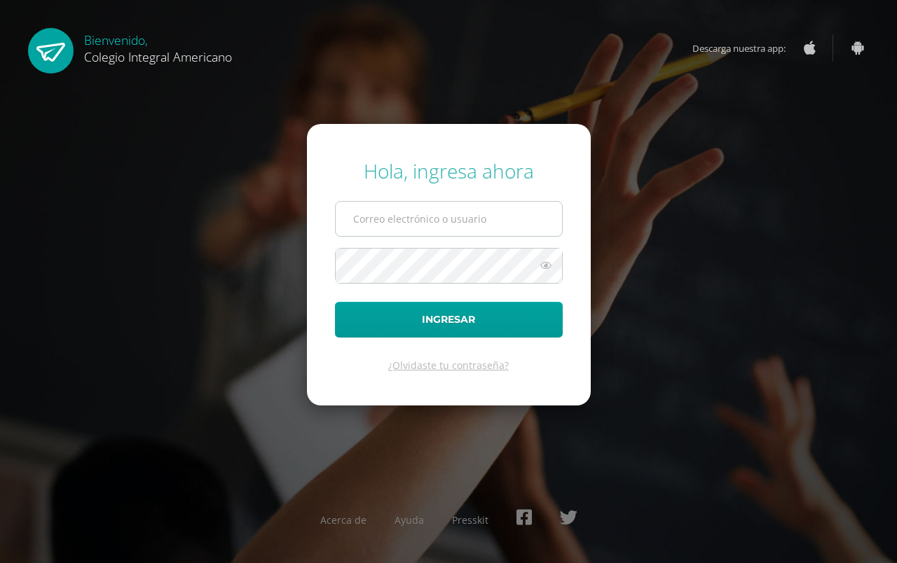
click at [392, 216] on input "text" at bounding box center [449, 219] width 226 height 34
type input "[EMAIL_ADDRESS][DOMAIN_NAME]"
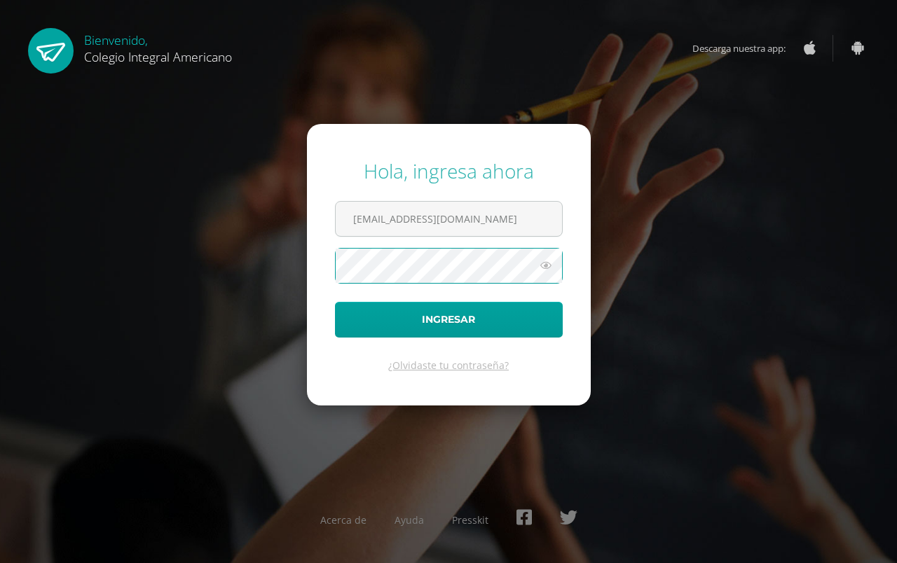
drag, startPoint x: 551, startPoint y: 263, endPoint x: 539, endPoint y: 264, distance: 12.7
click at [551, 263] on icon at bounding box center [546, 265] width 18 height 17
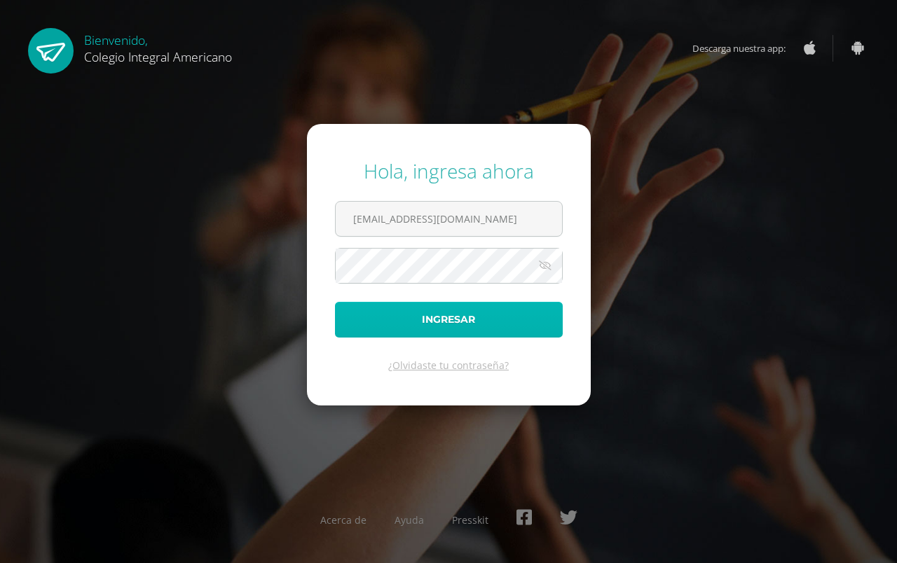
click at [448, 336] on button "Ingresar" at bounding box center [449, 320] width 228 height 36
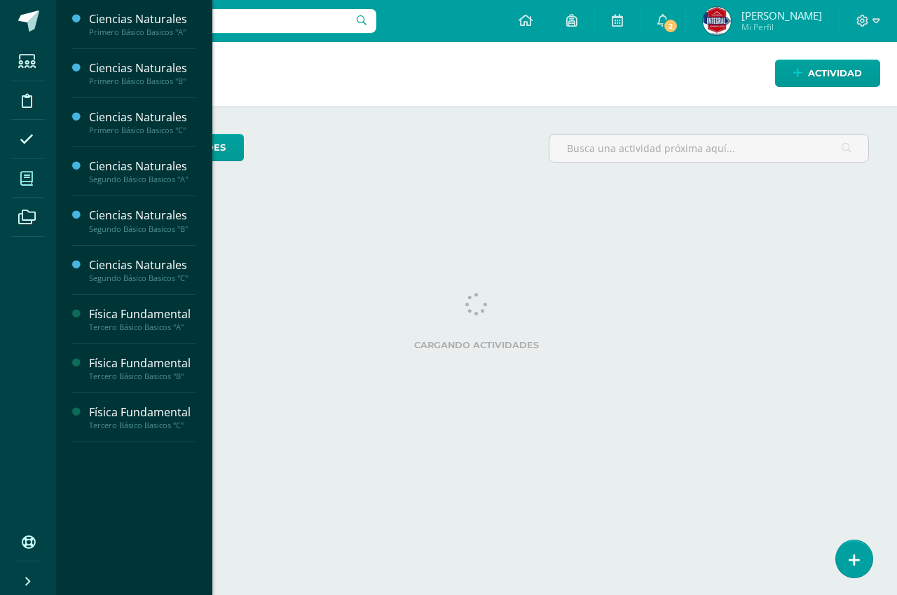
click at [25, 174] on icon at bounding box center [26, 179] width 13 height 14
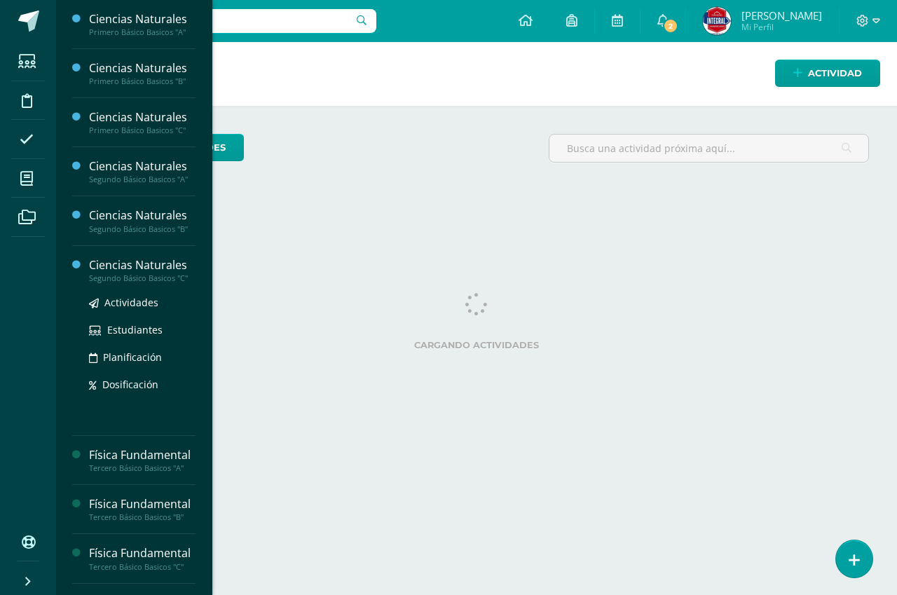
click at [157, 268] on div "Ciencias Naturales" at bounding box center [142, 265] width 106 height 16
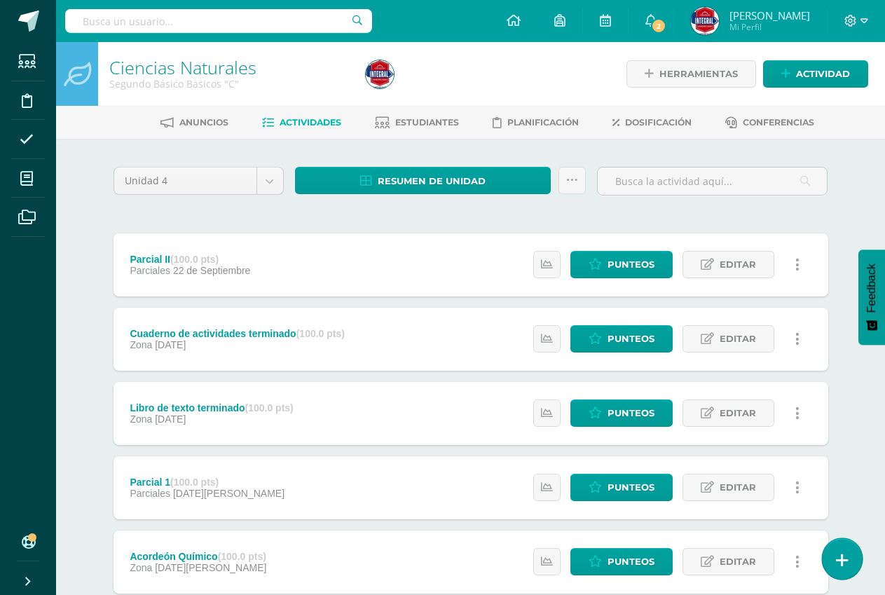
click at [844, 560] on icon at bounding box center [842, 560] width 13 height 16
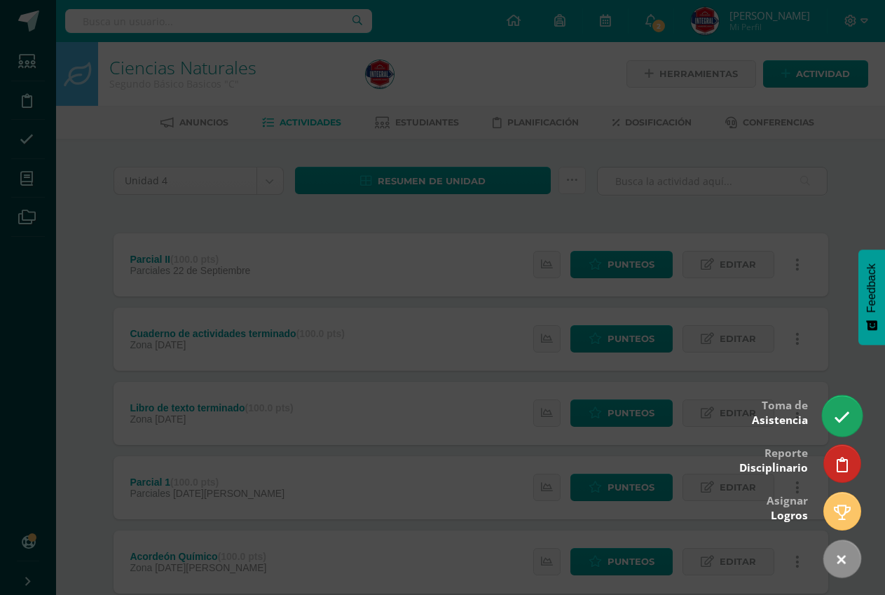
click at [832, 408] on link at bounding box center [842, 415] width 40 height 41
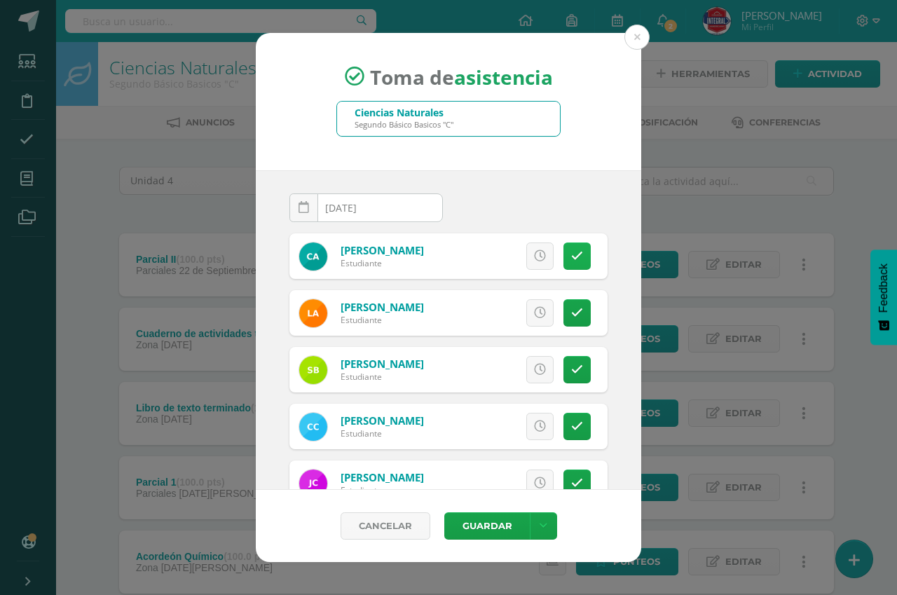
click at [568, 264] on link at bounding box center [576, 255] width 27 height 27
click at [571, 309] on icon at bounding box center [577, 313] width 12 height 12
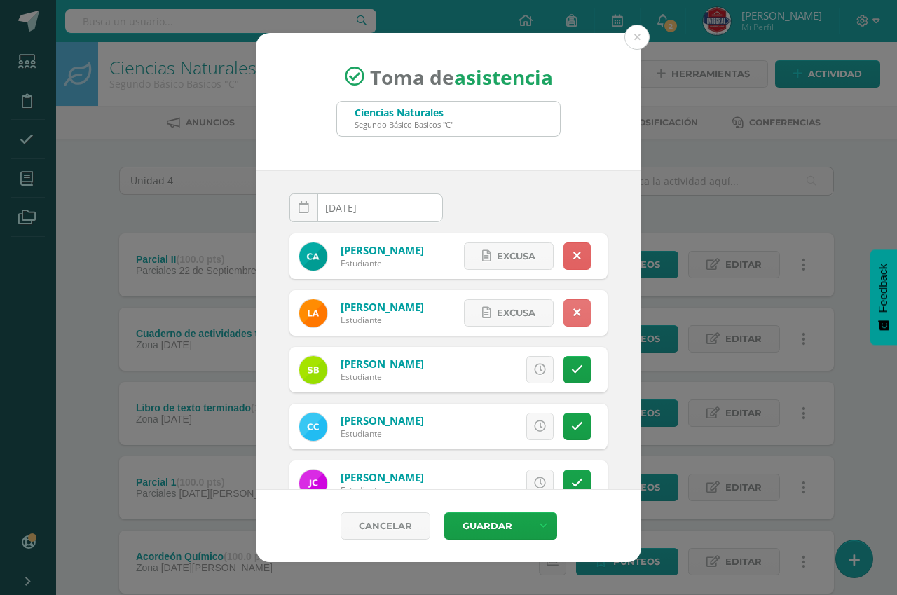
scroll to position [70, 0]
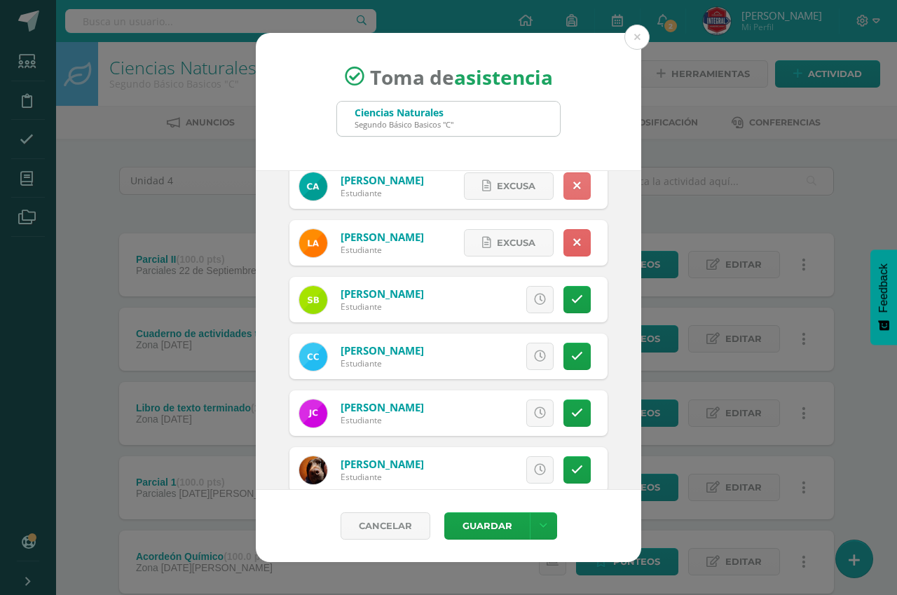
click at [563, 179] on link at bounding box center [576, 185] width 27 height 27
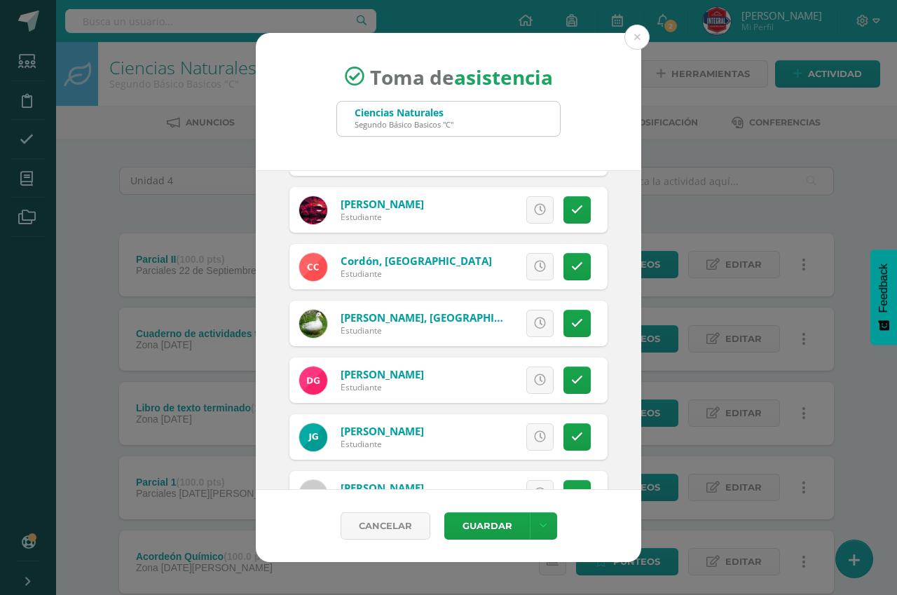
scroll to position [420, 0]
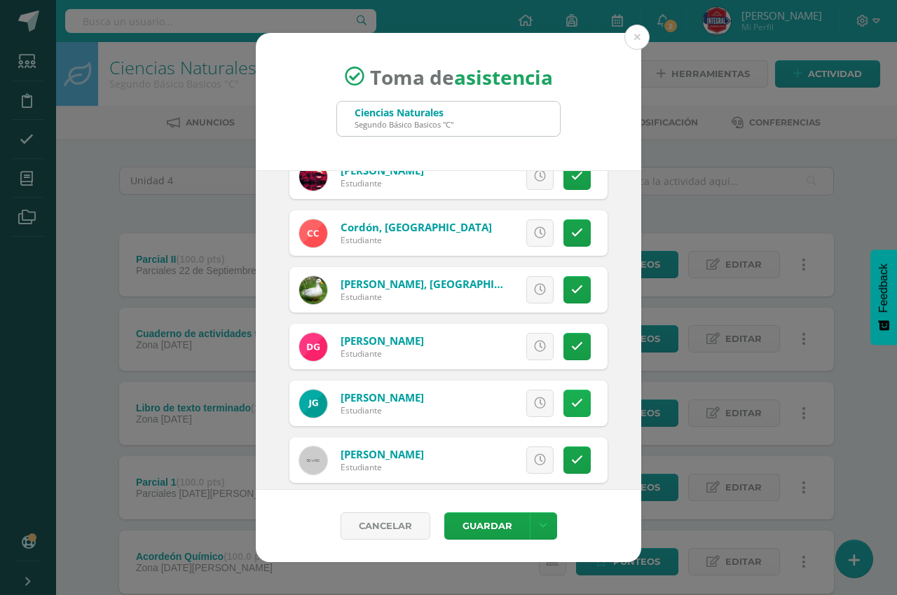
click at [563, 406] on link at bounding box center [576, 403] width 27 height 27
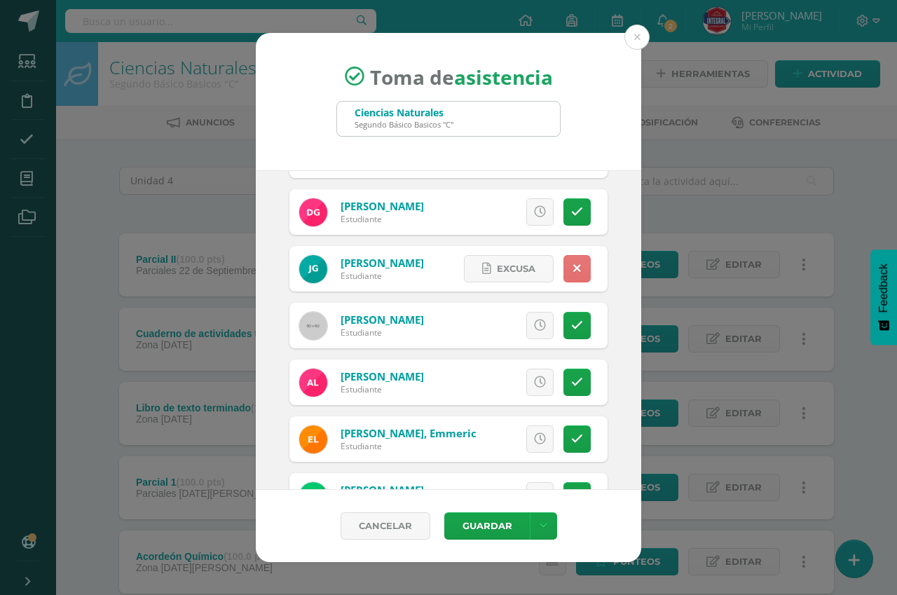
scroll to position [560, 0]
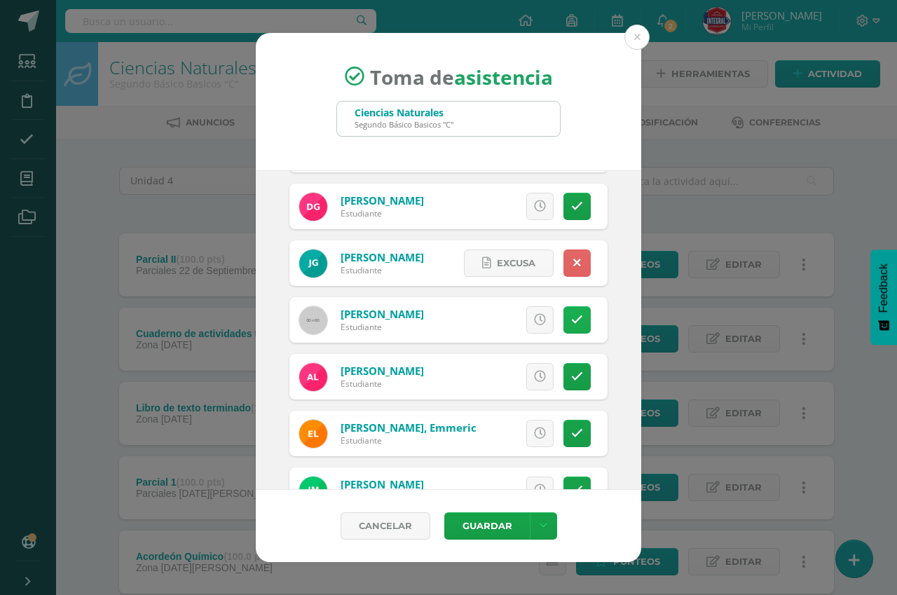
click at [563, 317] on link at bounding box center [576, 319] width 27 height 27
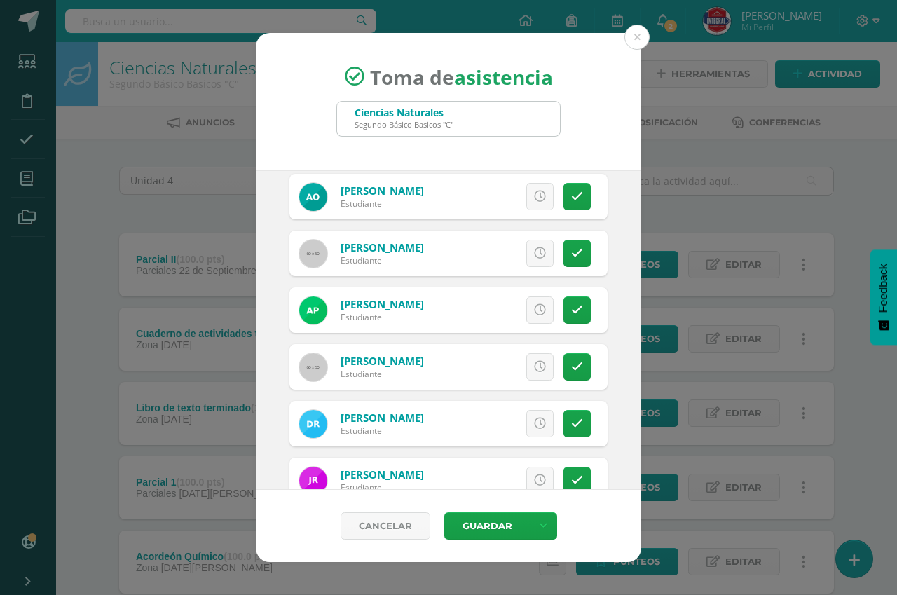
scroll to position [981, 0]
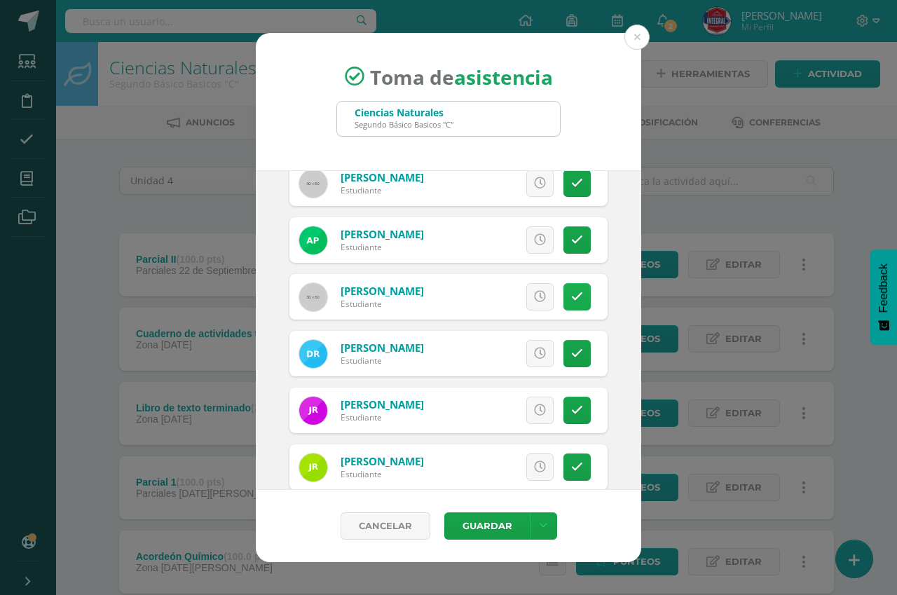
click at [563, 298] on link at bounding box center [576, 296] width 27 height 27
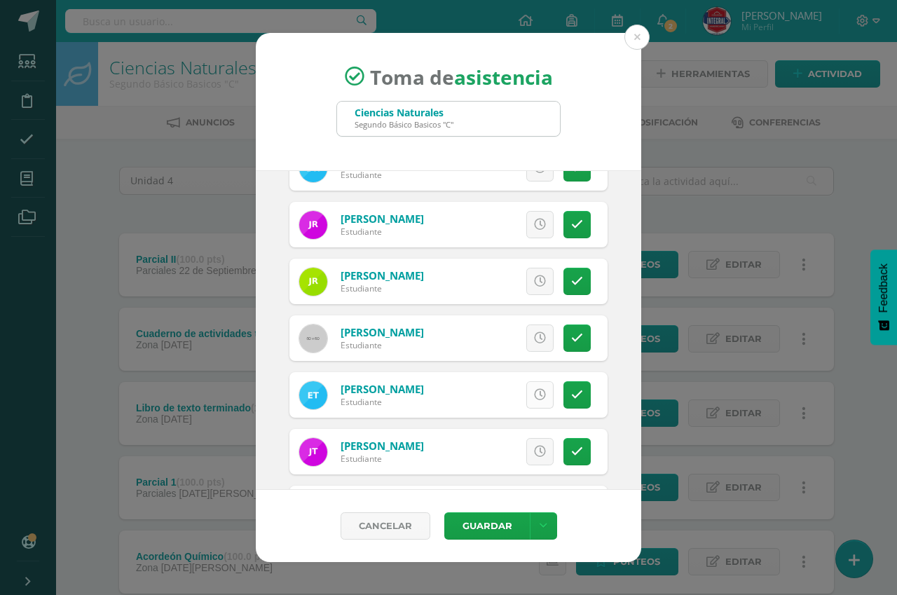
scroll to position [1191, 0]
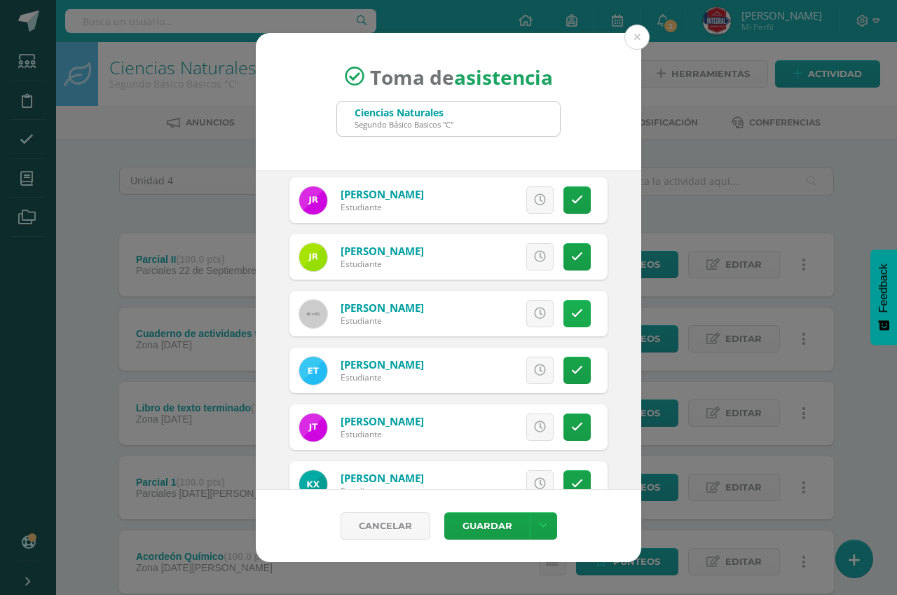
click at [569, 321] on link at bounding box center [576, 313] width 27 height 27
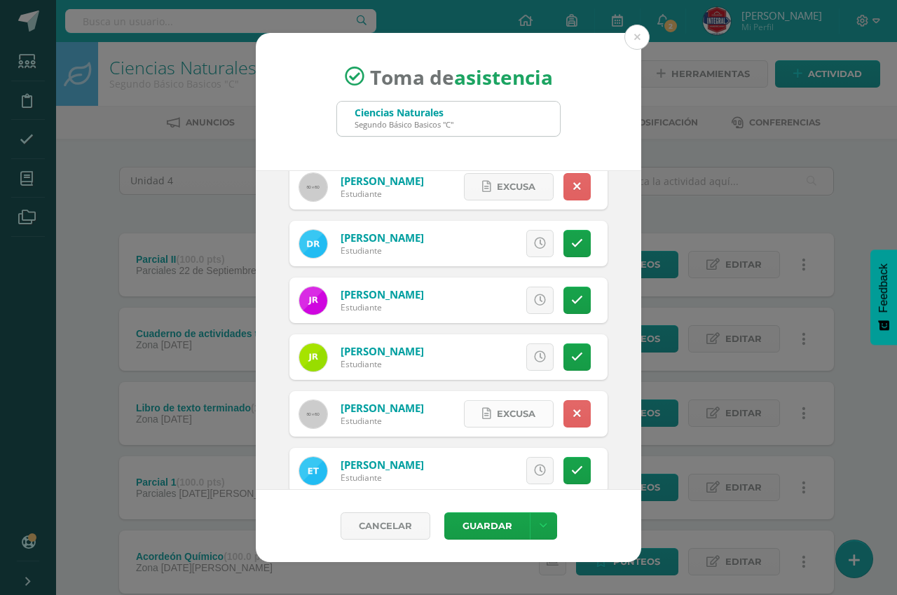
scroll to position [1021, 0]
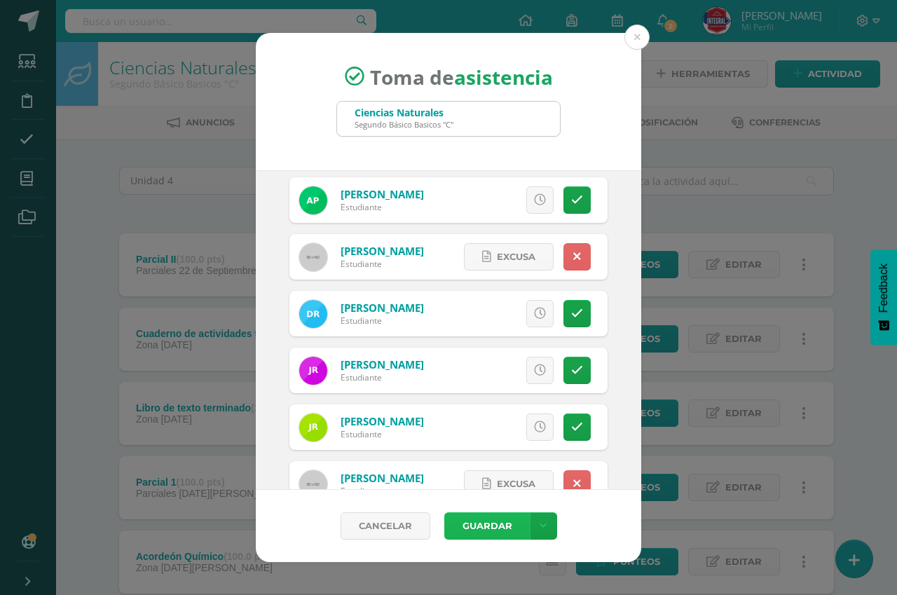
click at [486, 525] on button "Guardar" at bounding box center [486, 525] width 85 height 27
